Goal: Navigation & Orientation: Find specific page/section

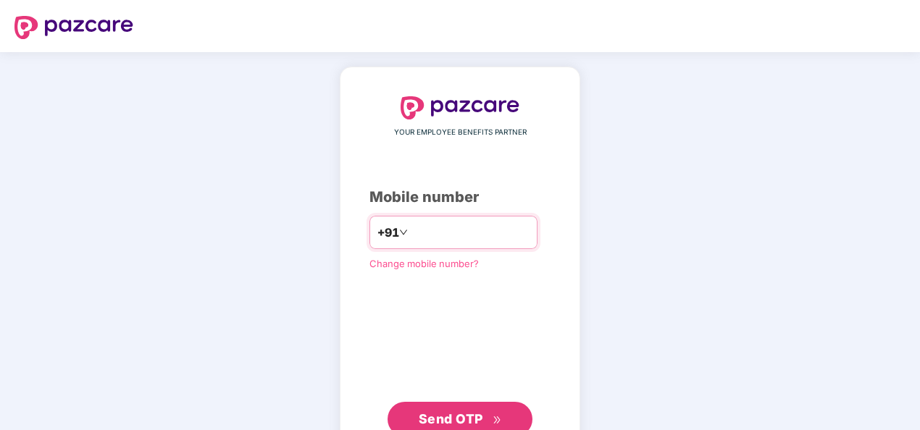
click at [469, 238] on input "number" at bounding box center [470, 232] width 119 height 23
type input "**********"
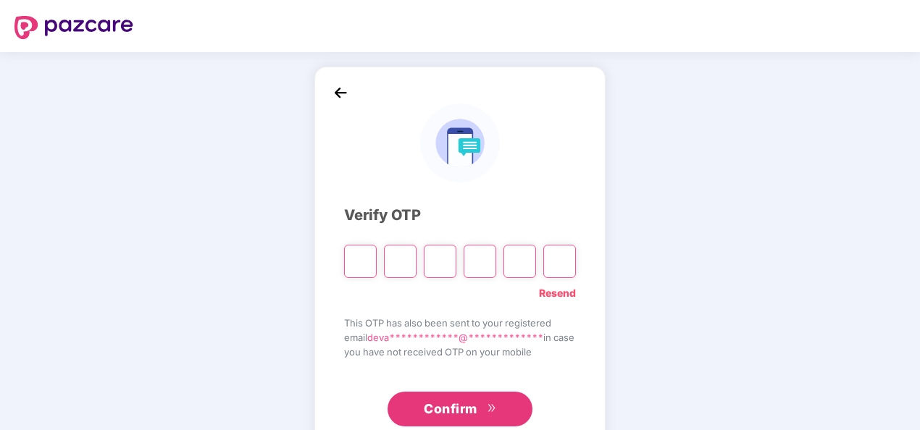
type input "*"
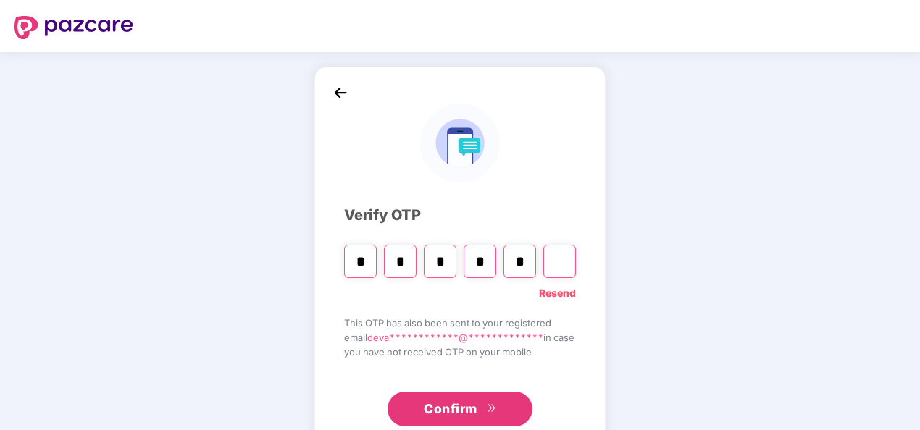
type input "*"
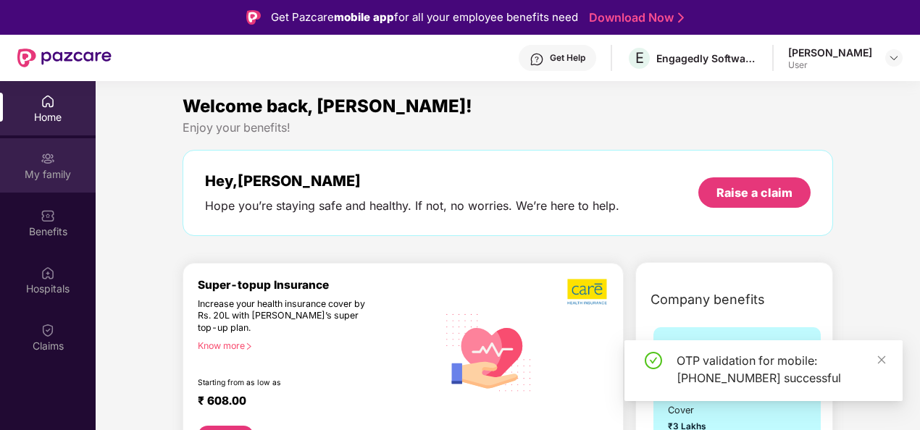
click at [44, 171] on div "My family" at bounding box center [48, 174] width 96 height 14
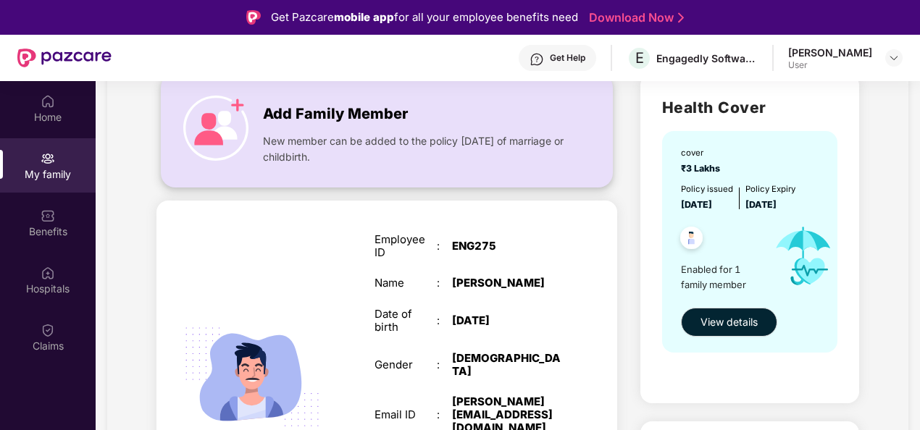
scroll to position [110, 0]
click at [212, 102] on img at bounding box center [215, 127] width 65 height 65
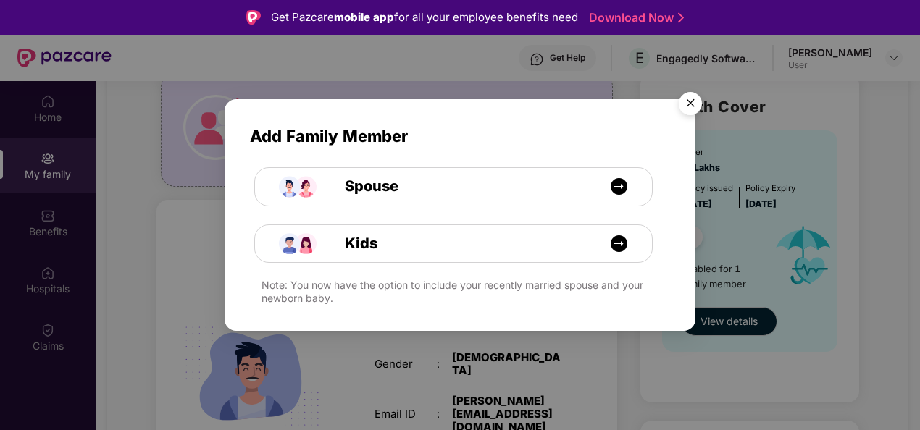
click at [701, 99] on img "Close" at bounding box center [690, 105] width 41 height 41
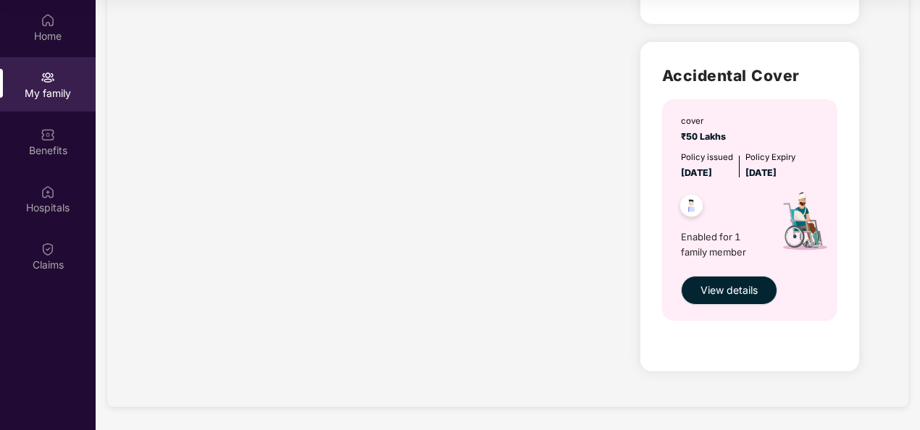
scroll to position [0, 0]
